Goal: Communication & Community: Connect with others

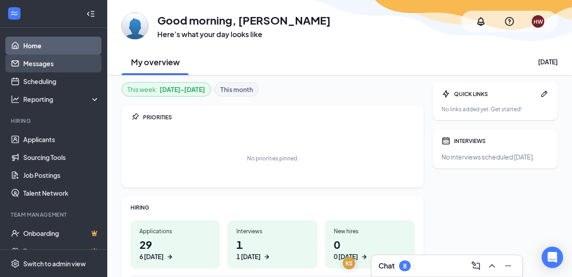
click at [46, 65] on link "Messages" at bounding box center [61, 64] width 76 height 18
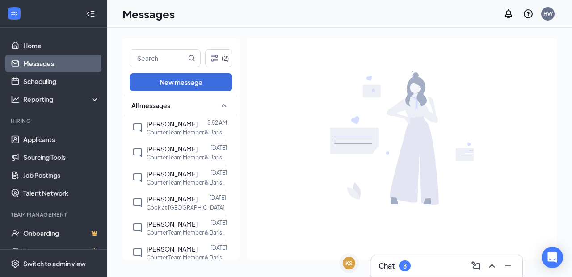
click at [387, 265] on h3 "Chat" at bounding box center [386, 266] width 16 height 10
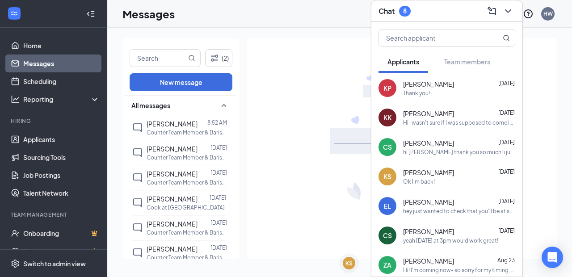
click at [427, 178] on div "Ok I'm back!" at bounding box center [419, 182] width 32 height 8
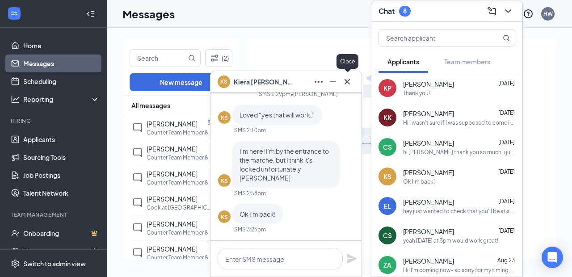
click at [348, 80] on icon "Cross" at bounding box center [347, 81] width 11 height 11
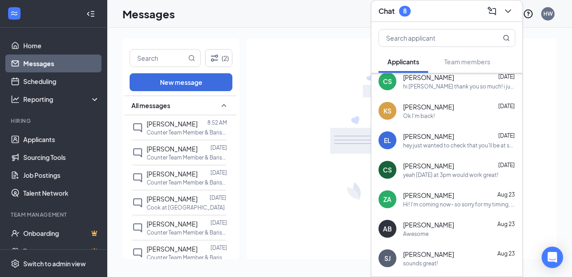
scroll to position [68, 0]
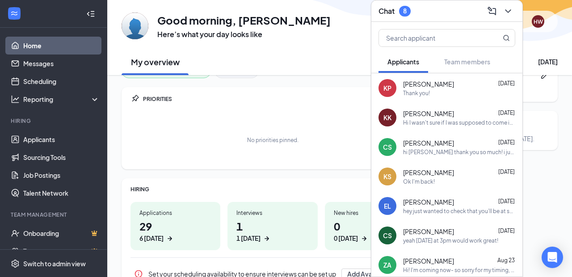
scroll to position [18, 0]
click at [328, 80] on div "This week : [DATE] - [DATE] This month PRIORITIES No priorities pinned. HIRING …" at bounding box center [273, 219] width 302 height 310
click at [336, 63] on div "My overview [DATE]" at bounding box center [340, 61] width 436 height 27
click at [292, 125] on div "No priorities pinned." at bounding box center [272, 140] width 284 height 45
